Goal: Task Accomplishment & Management: Use online tool/utility

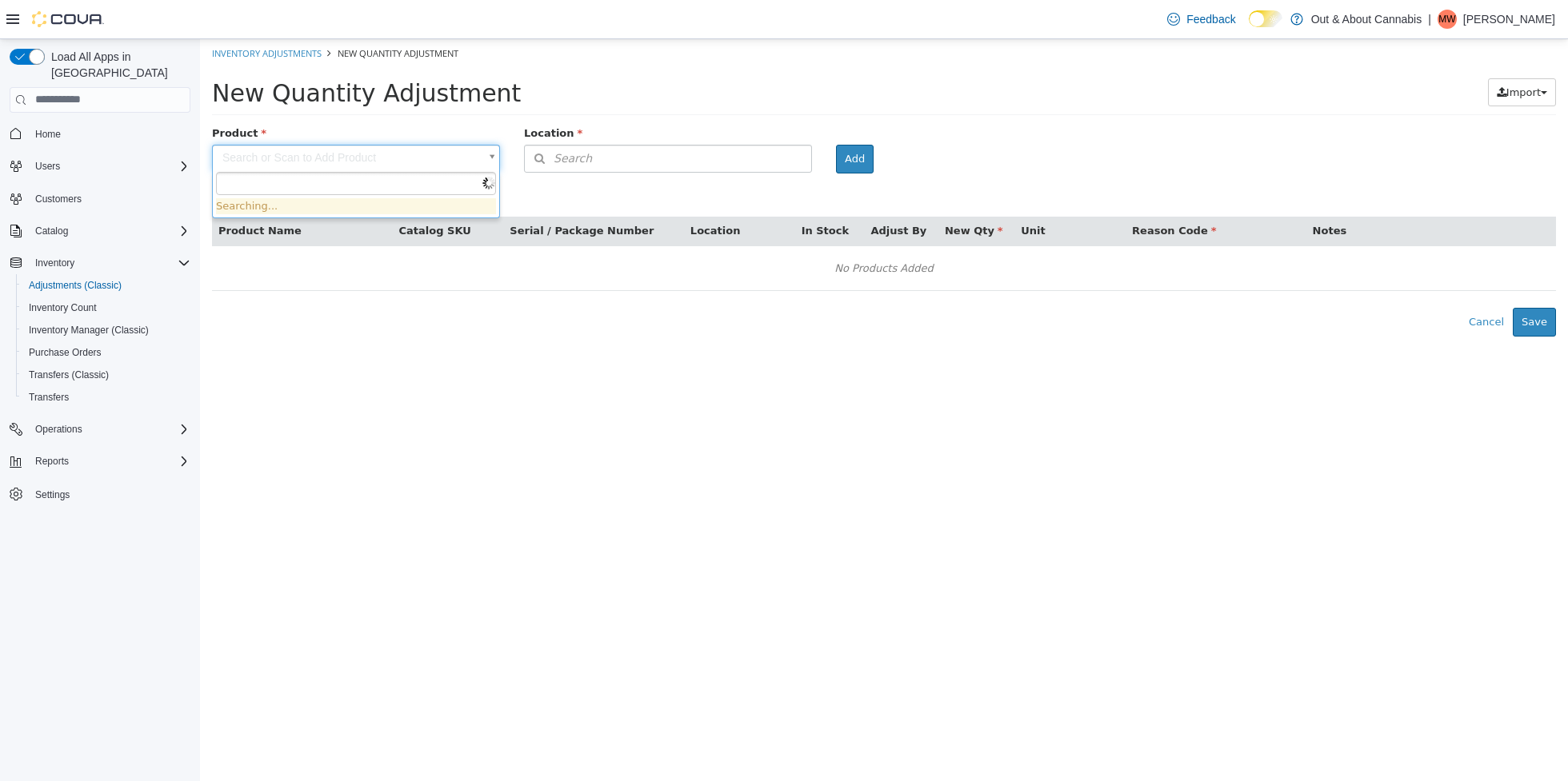
click at [374, 158] on body "× The adjustment request was successfully processed. Inventory Adjustments New …" at bounding box center [884, 187] width 1368 height 297
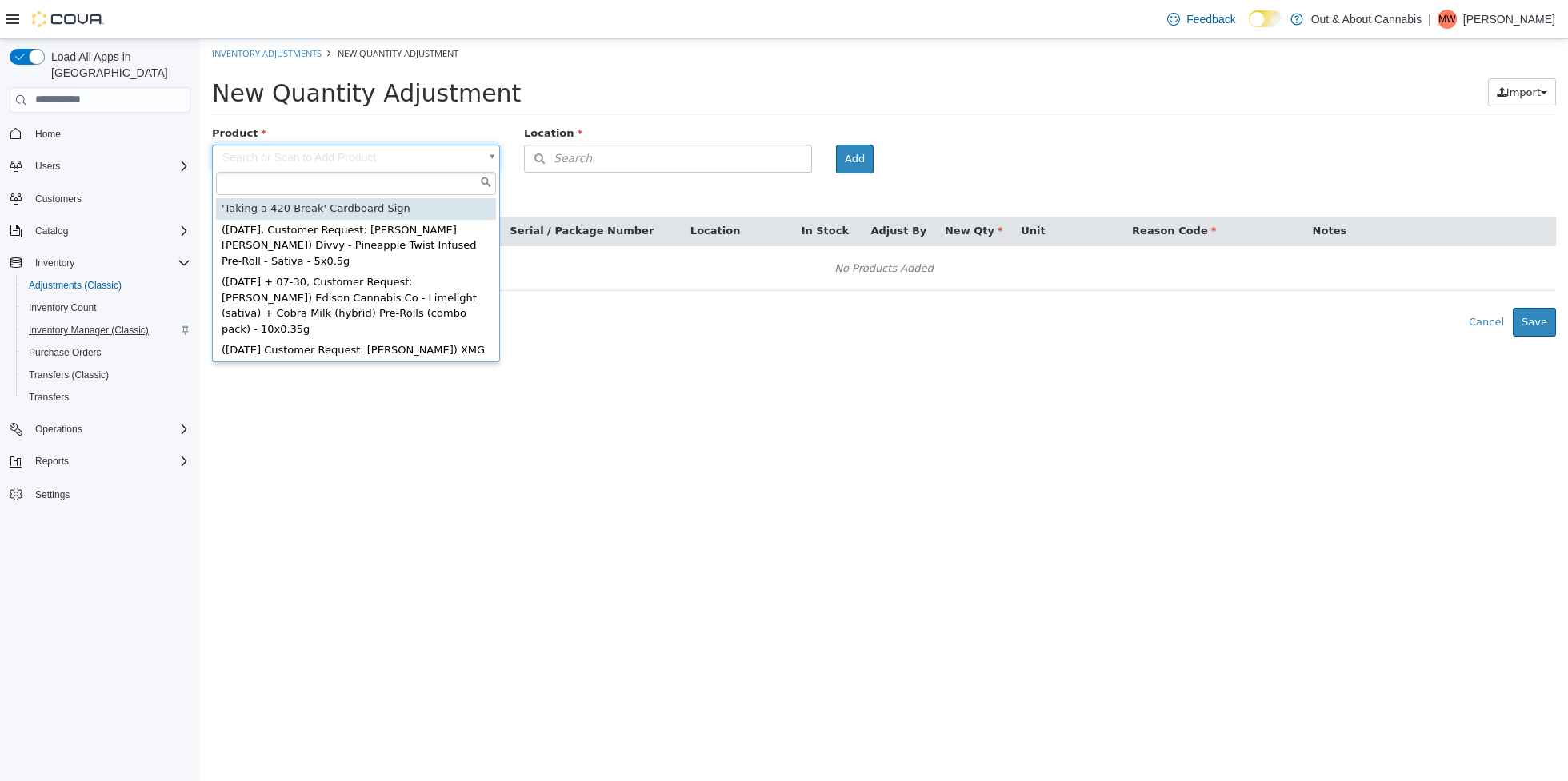
click at [93, 324] on span "Inventory Manager (Classic)" at bounding box center [88, 330] width 120 height 13
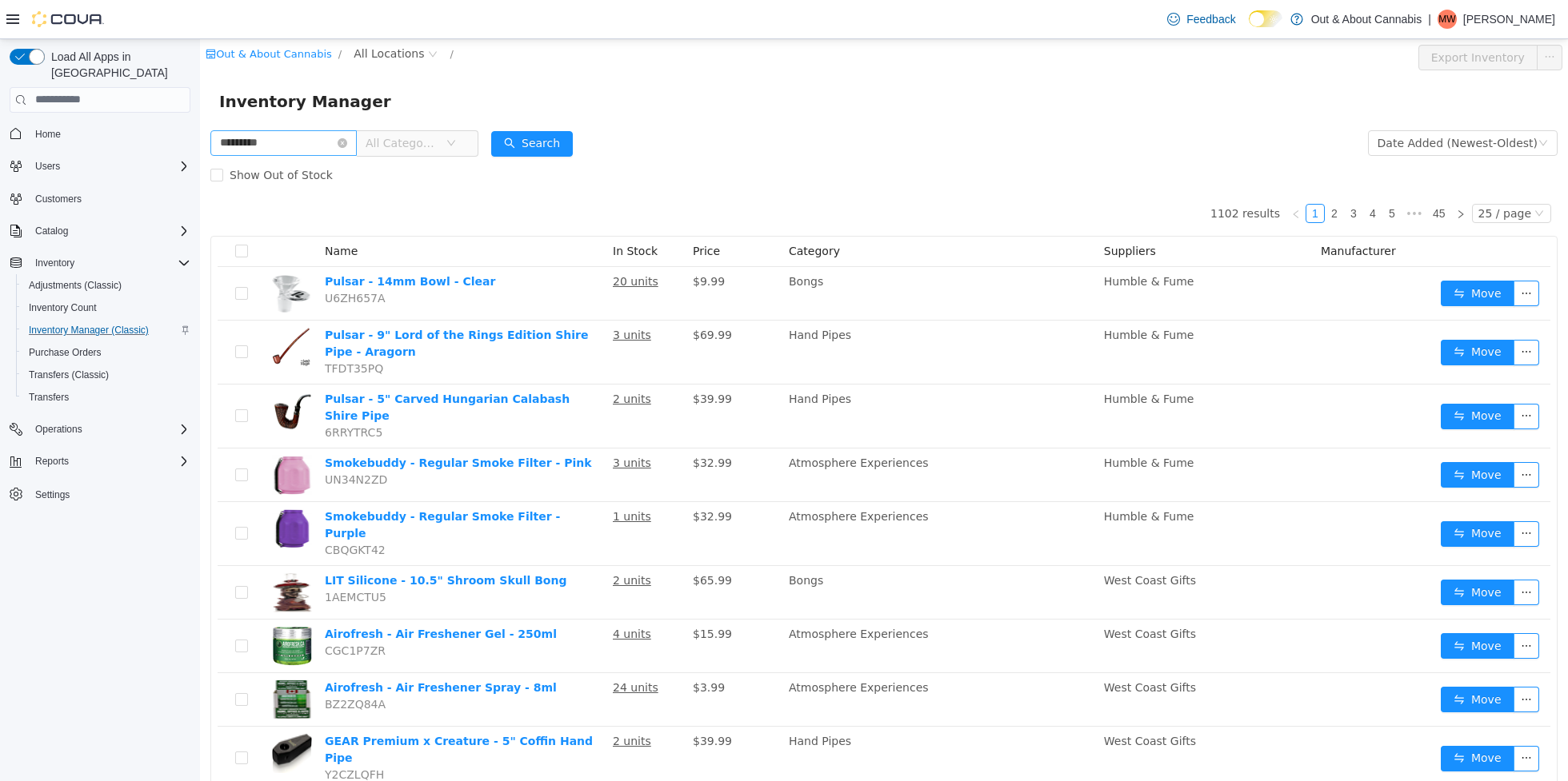
type input "*********"
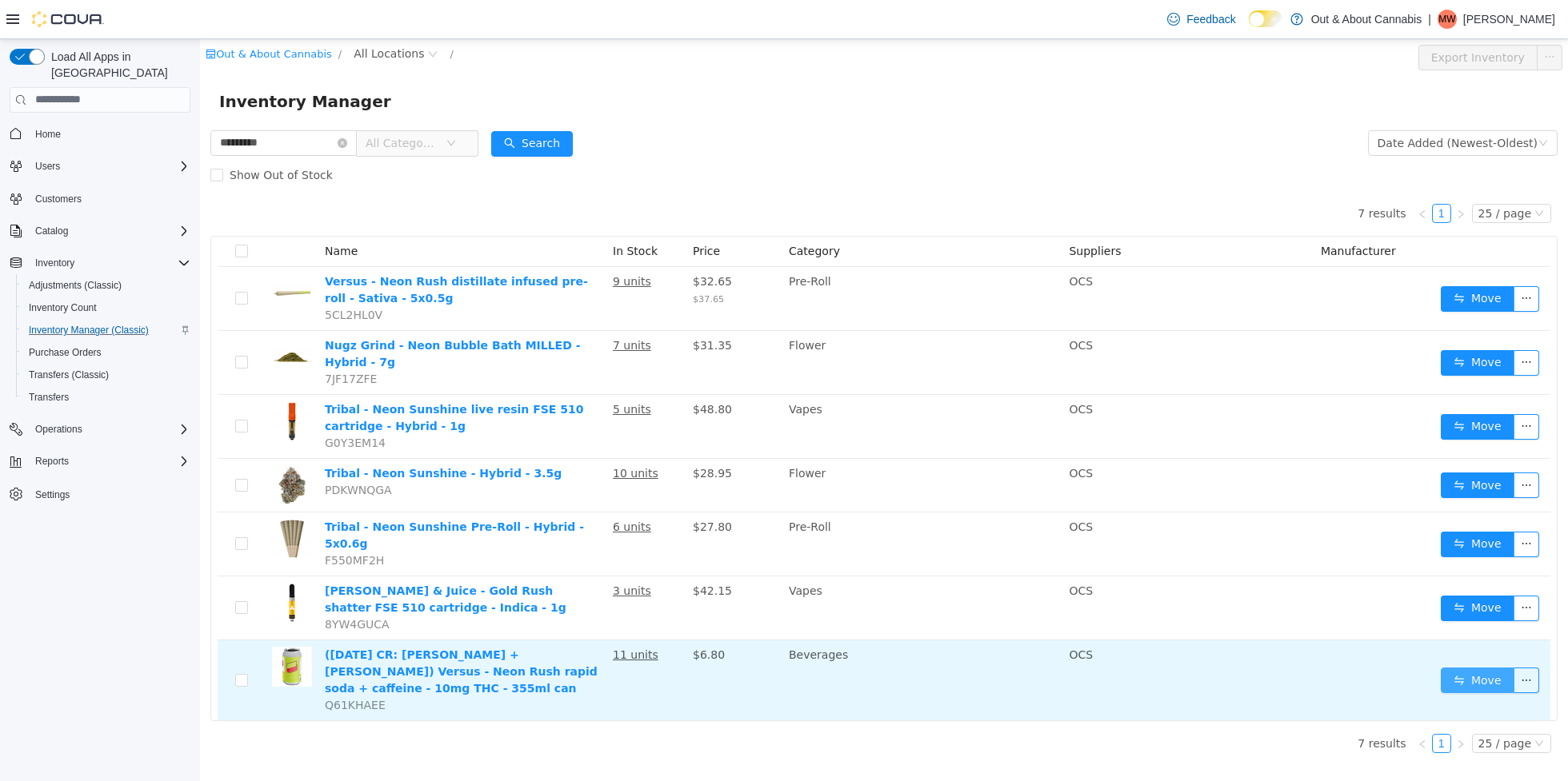
click at [1477, 668] on button "Move" at bounding box center [1477, 680] width 73 height 26
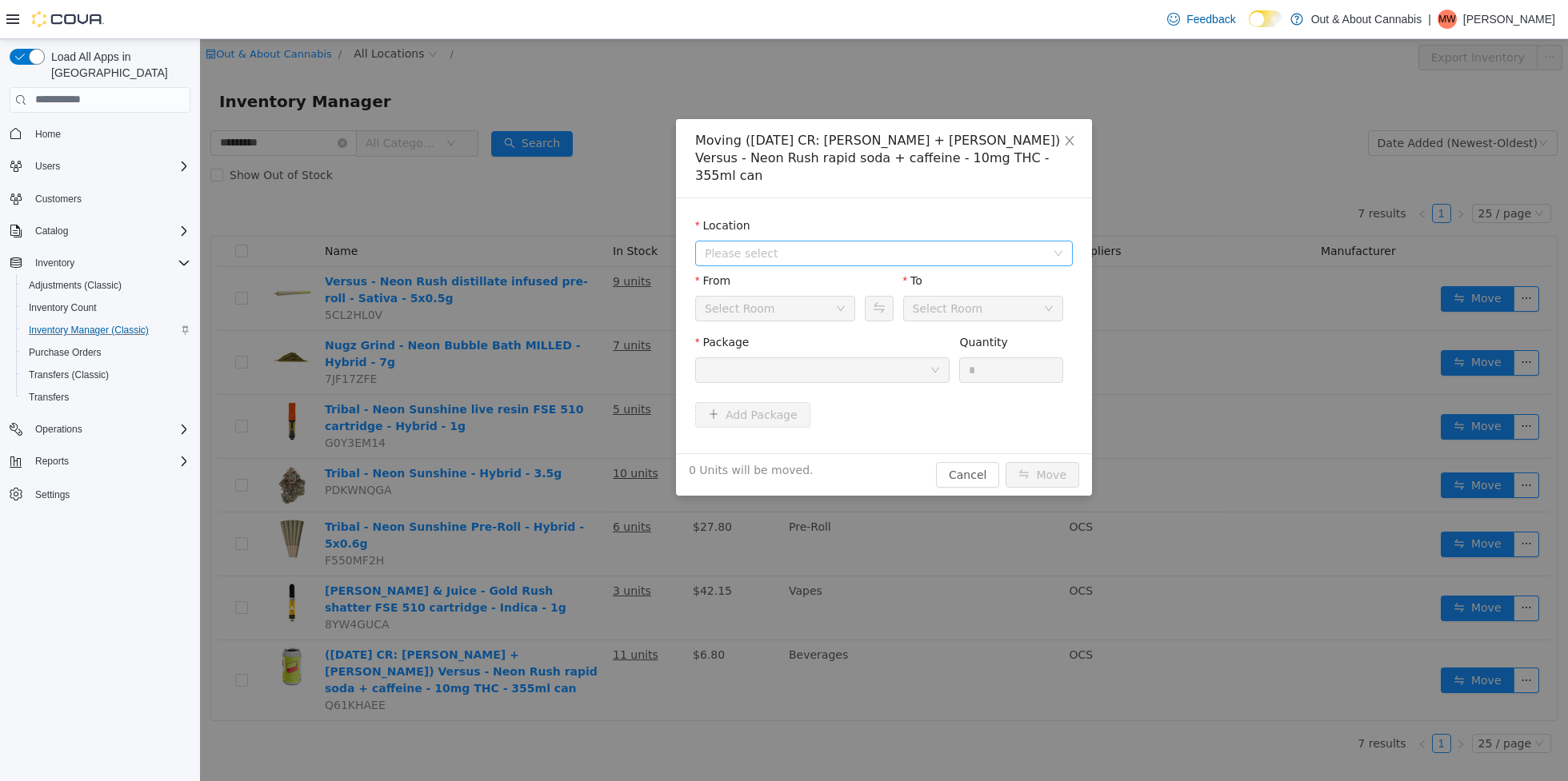
click at [802, 245] on span "Please select" at bounding box center [875, 253] width 341 height 16
click at [792, 291] on span "[STREET_ADDRESS][PERSON_NAME]" at bounding box center [837, 292] width 204 height 13
click at [792, 296] on div "Select Room" at bounding box center [769, 308] width 130 height 24
click at [836, 303] on icon "icon: down" at bounding box center [840, 308] width 9 height 9
click at [792, 296] on div "Select Room" at bounding box center [769, 308] width 130 height 24
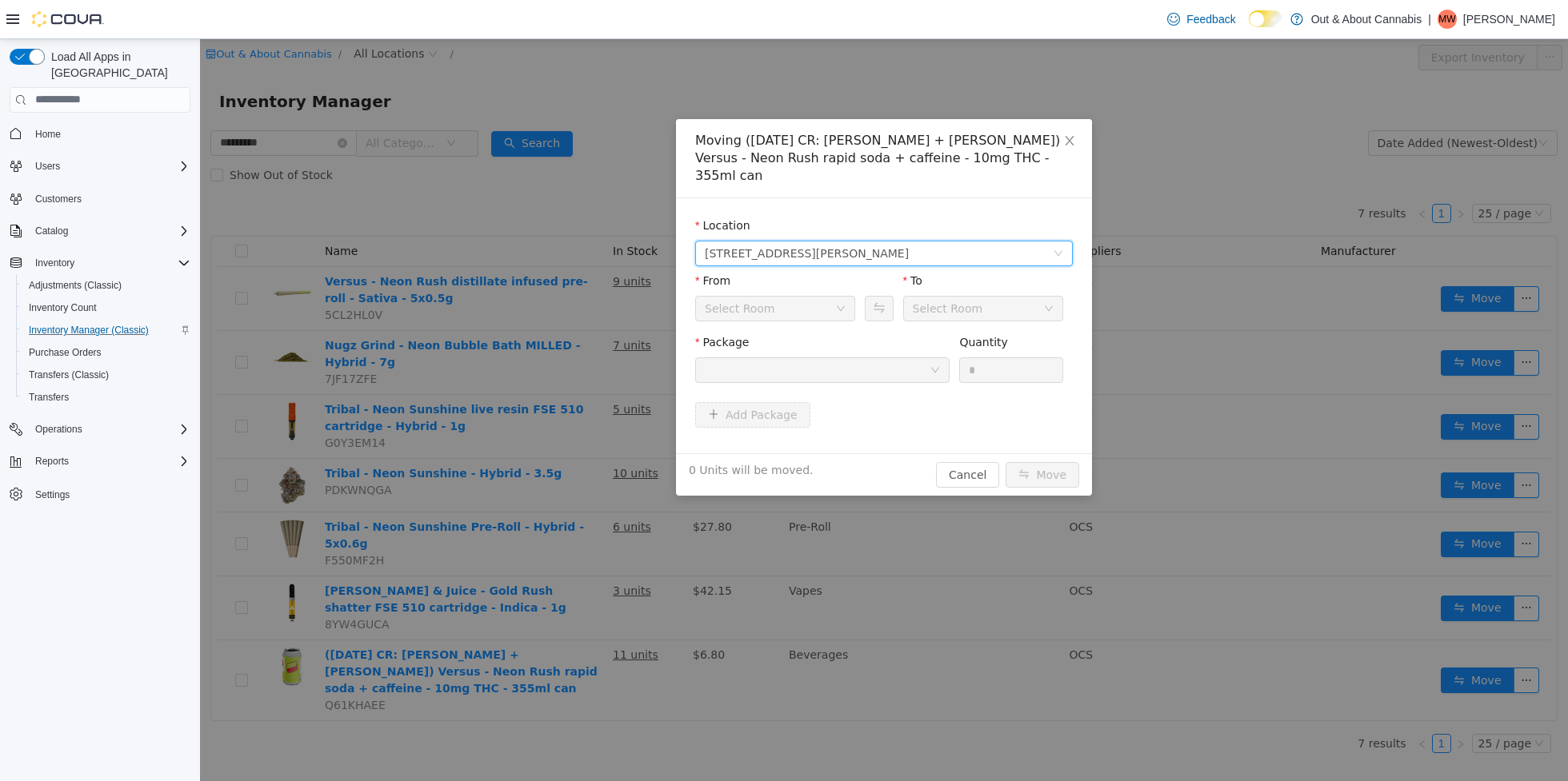
click at [934, 241] on span "[STREET_ADDRESS][PERSON_NAME]" at bounding box center [879, 253] width 348 height 24
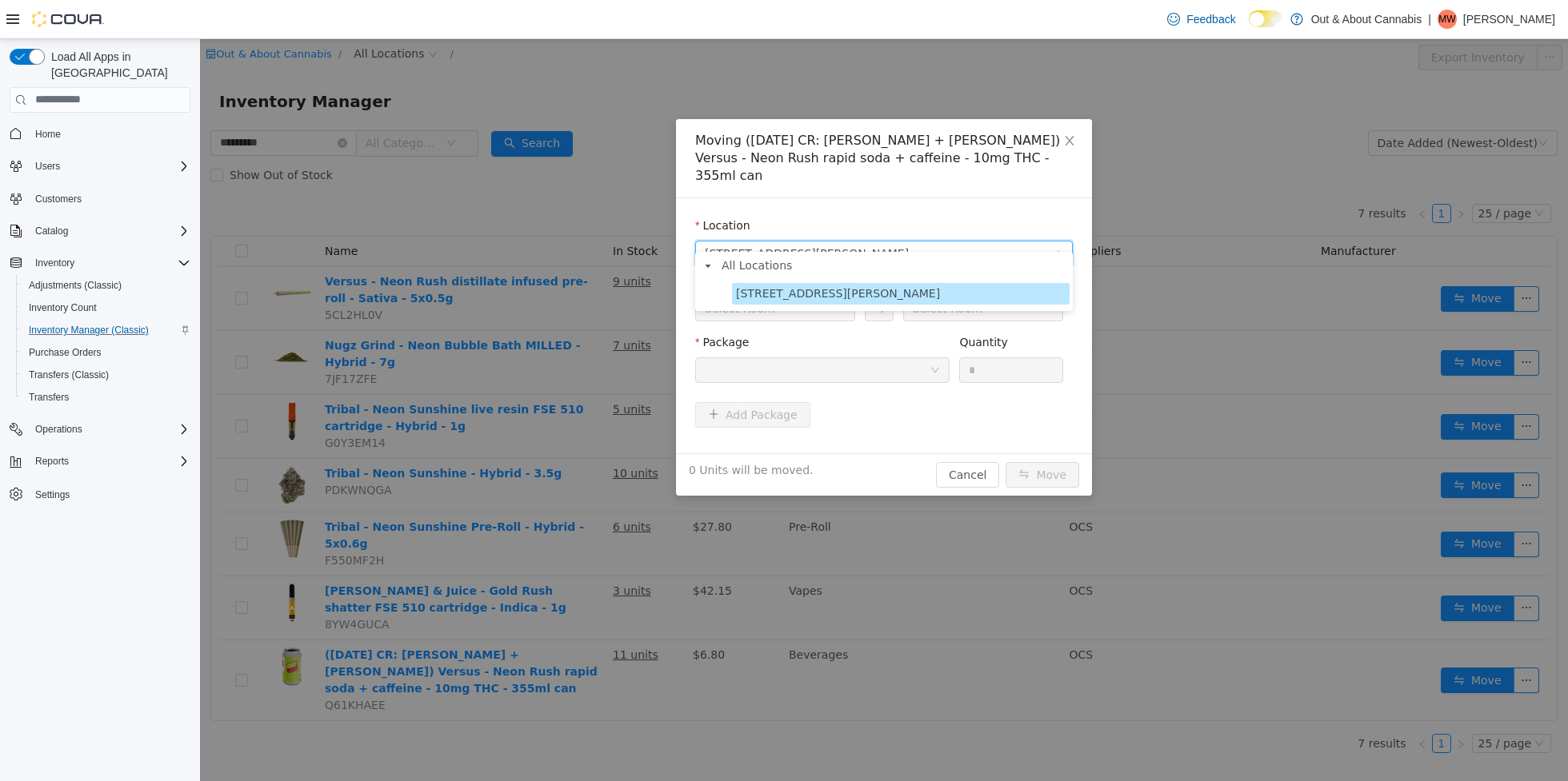
click at [882, 293] on span "[STREET_ADDRESS][PERSON_NAME]" at bounding box center [837, 292] width 204 height 13
click at [825, 296] on div "Select Room" at bounding box center [769, 308] width 130 height 24
click at [840, 303] on icon "icon: down" at bounding box center [840, 309] width 9 height 11
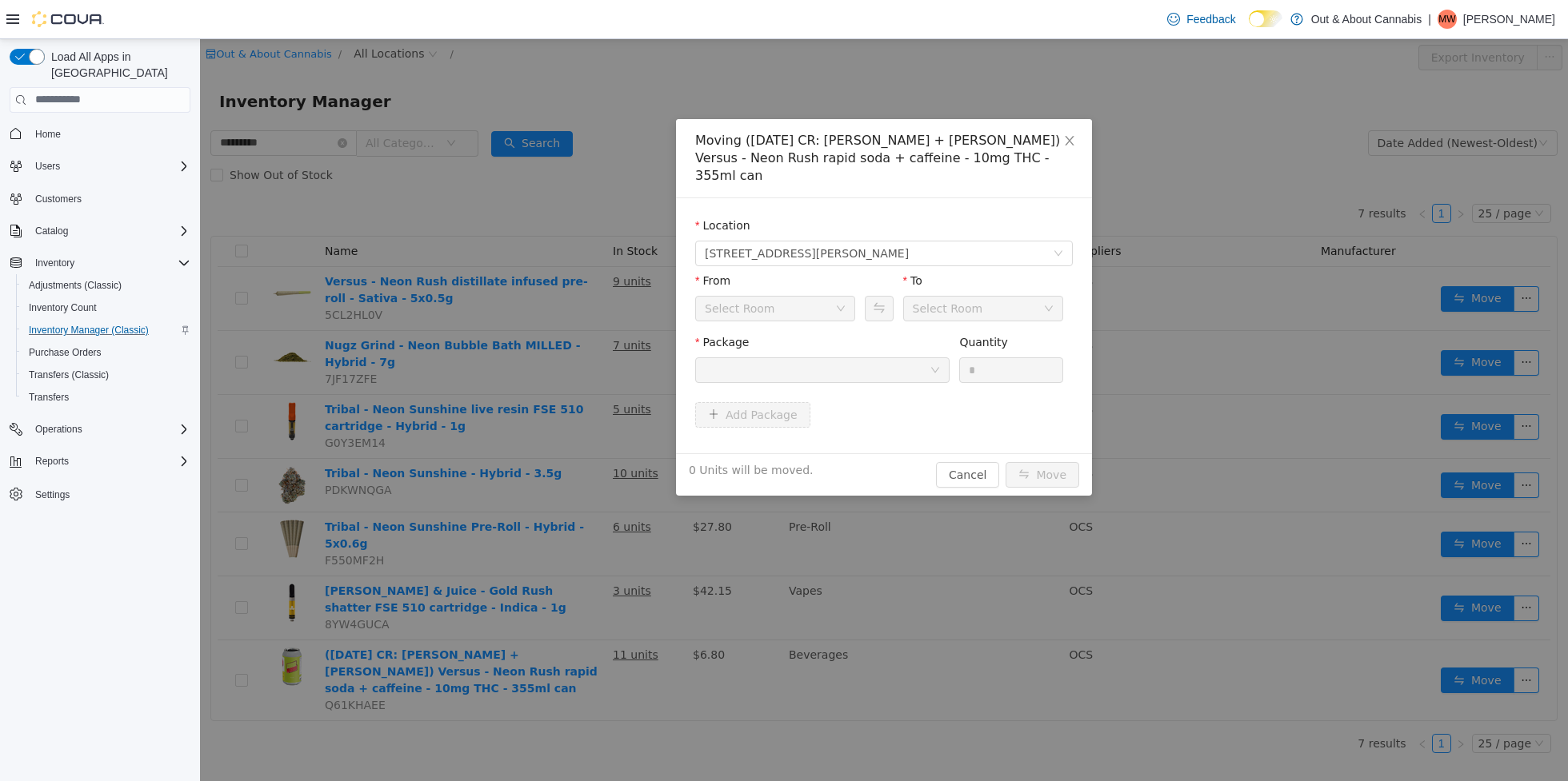
click at [840, 303] on icon "icon: down" at bounding box center [840, 309] width 9 height 11
drag, startPoint x: 840, startPoint y: 295, endPoint x: 938, endPoint y: 197, distance: 138.6
click at [843, 295] on div "Select Room" at bounding box center [775, 308] width 160 height 26
click at [949, 241] on span "[STREET_ADDRESS][PERSON_NAME]" at bounding box center [879, 253] width 348 height 24
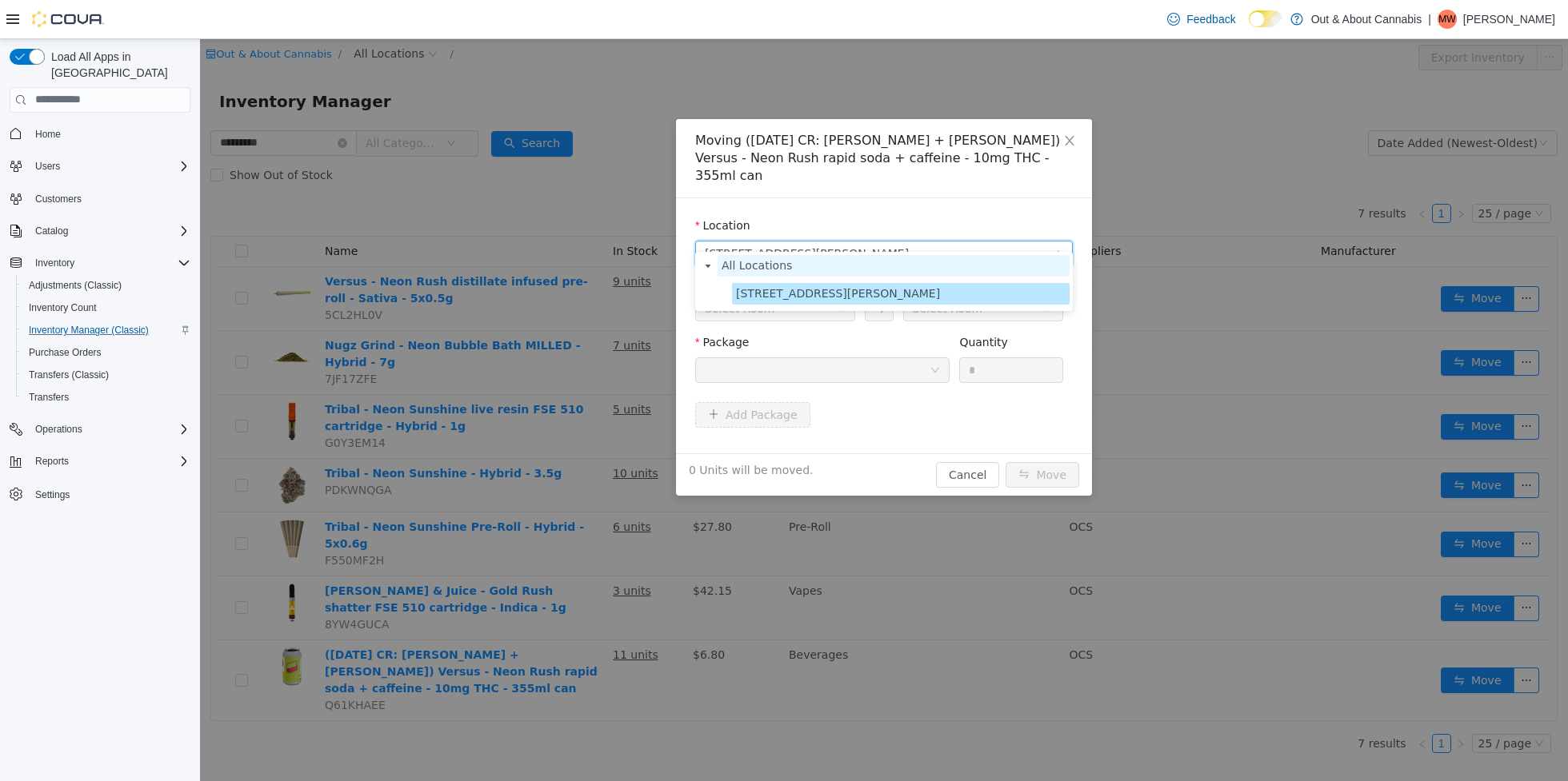
click at [800, 259] on span "All Locations" at bounding box center [894, 265] width 352 height 22
click at [799, 291] on span "[STREET_ADDRESS][PERSON_NAME]" at bounding box center [837, 292] width 204 height 13
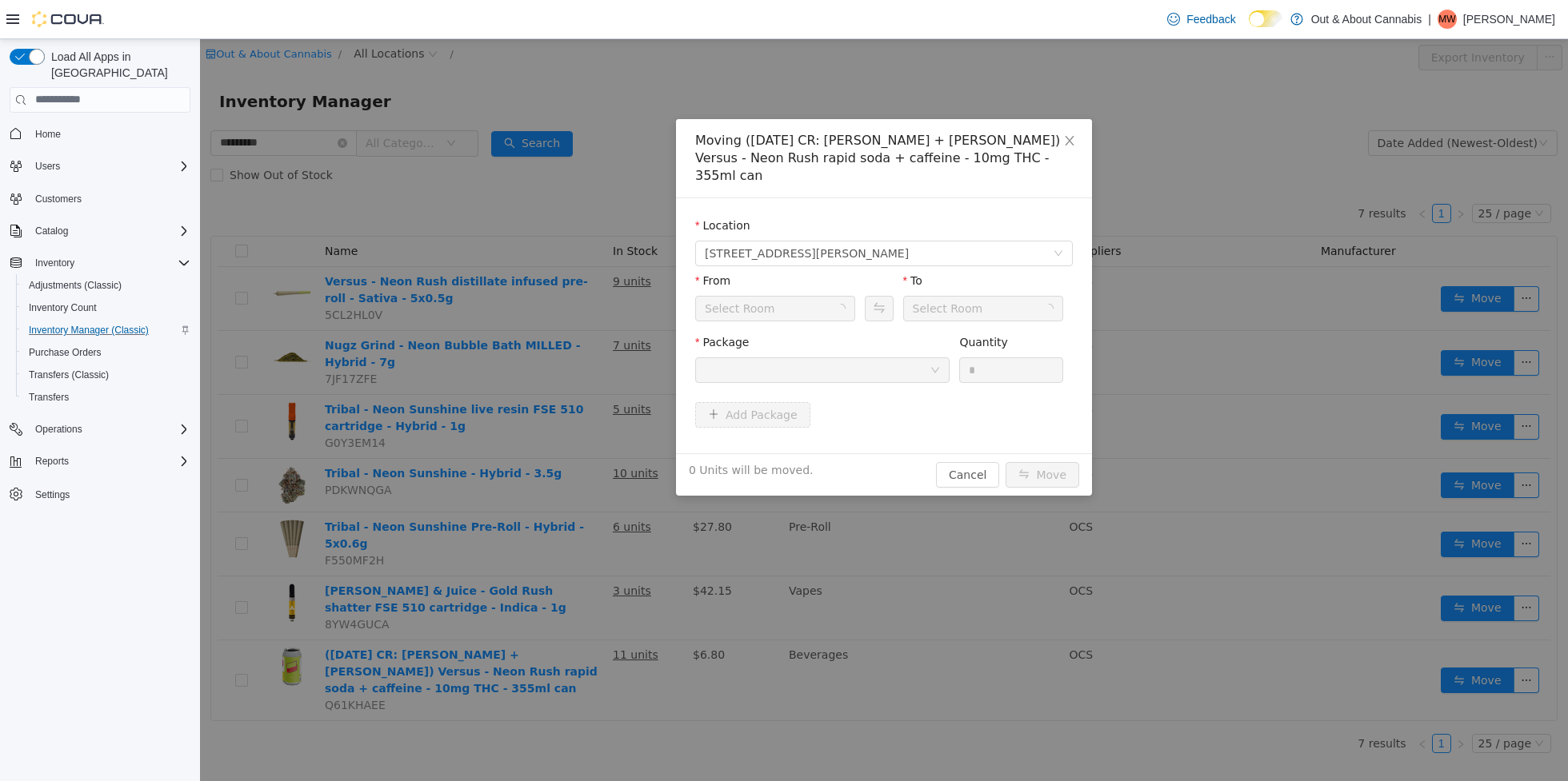
click at [799, 296] on div "Select Room" at bounding box center [769, 308] width 130 height 24
click at [799, 296] on div "Vault" at bounding box center [769, 308] width 130 height 24
click at [763, 378] on li "HB - customer requests" at bounding box center [775, 373] width 160 height 26
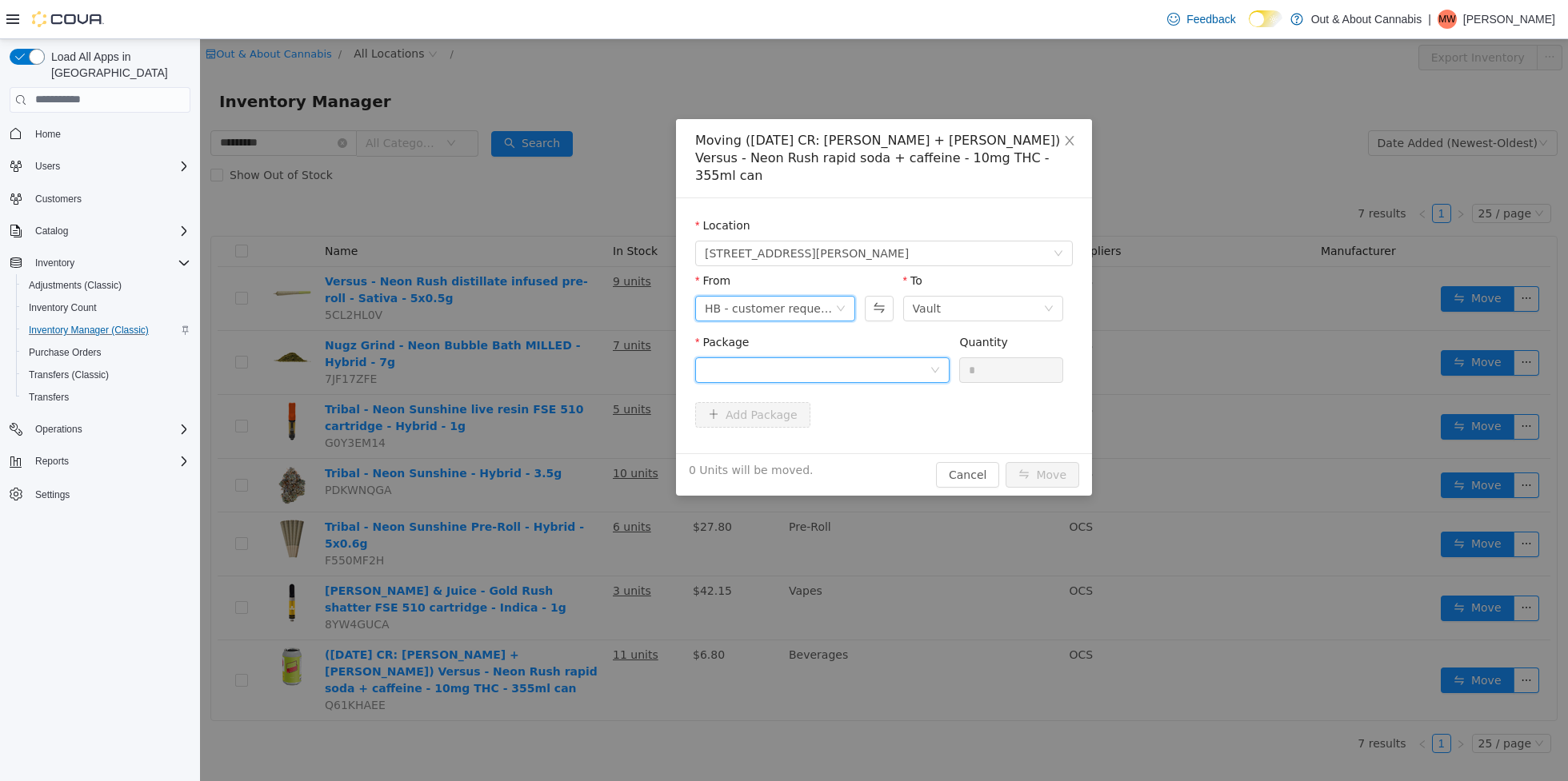
click at [876, 358] on div at bounding box center [817, 370] width 225 height 24
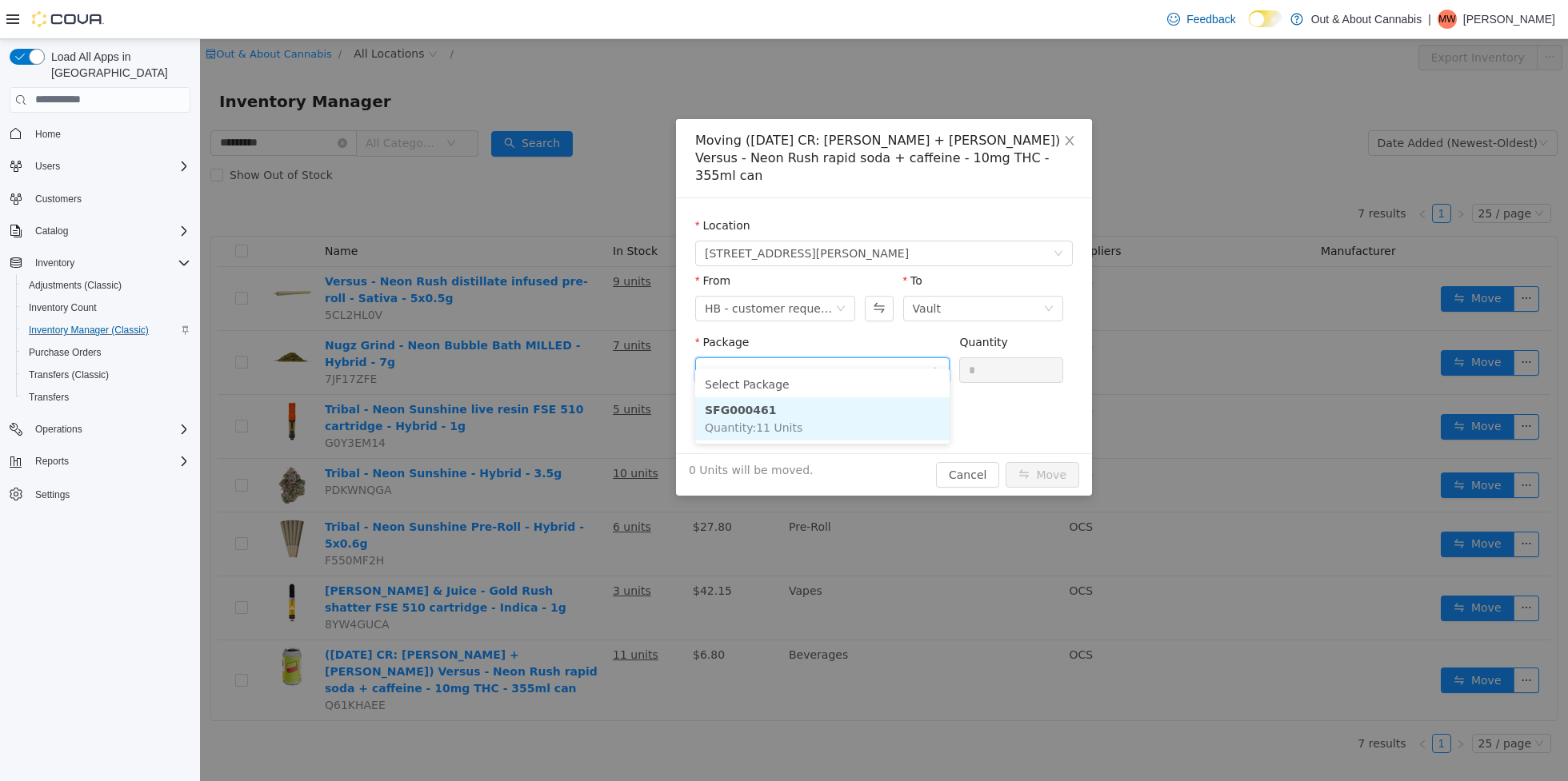
click at [860, 406] on li "SFG000461 Quantity : 11 Units" at bounding box center [822, 418] width 254 height 43
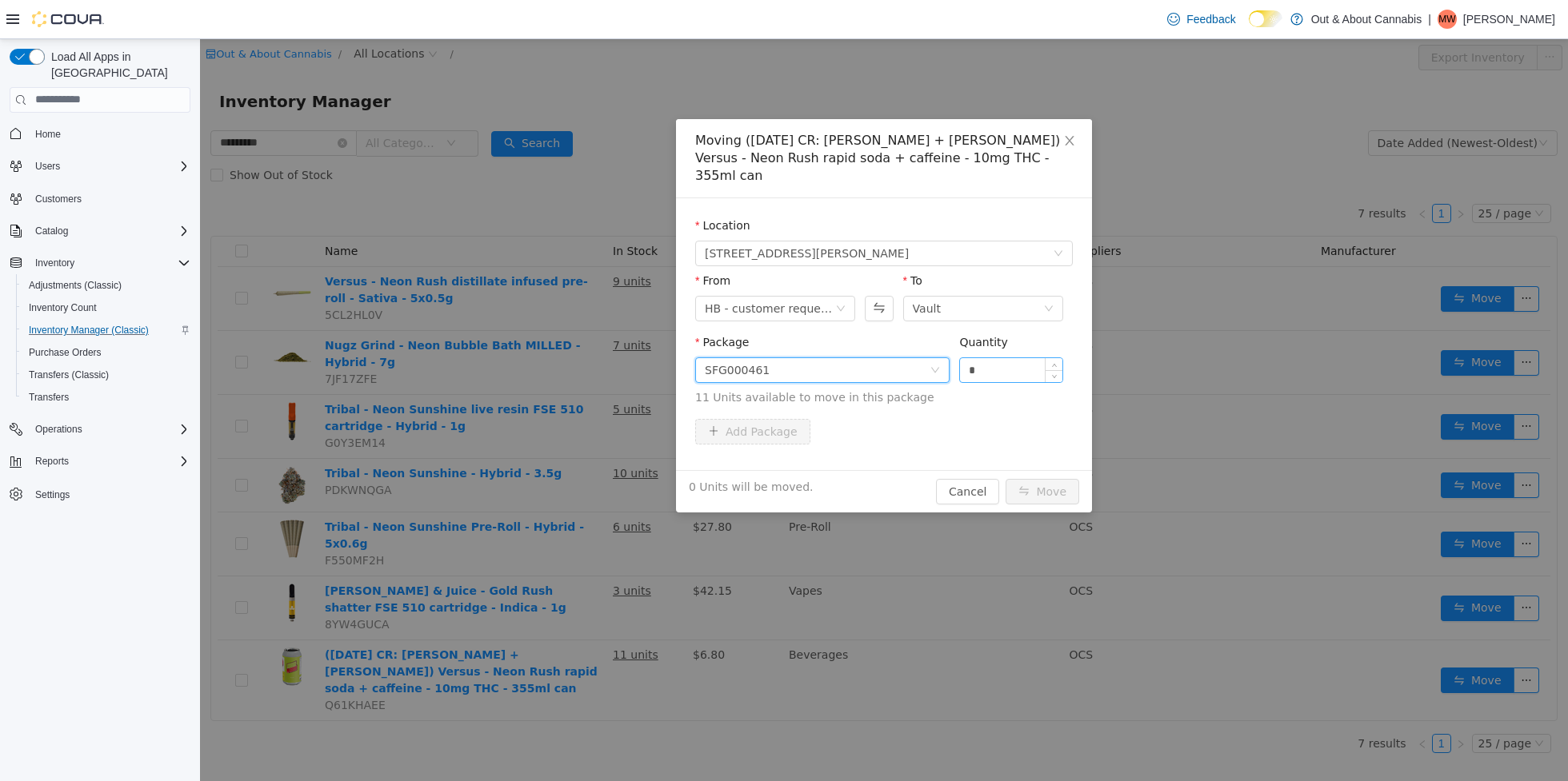
click at [1024, 358] on input "*" at bounding box center [1011, 370] width 103 height 24
type input "*"
click at [1055, 478] on button "Move" at bounding box center [1042, 491] width 73 height 26
